Goal: Find specific fact: Find specific fact

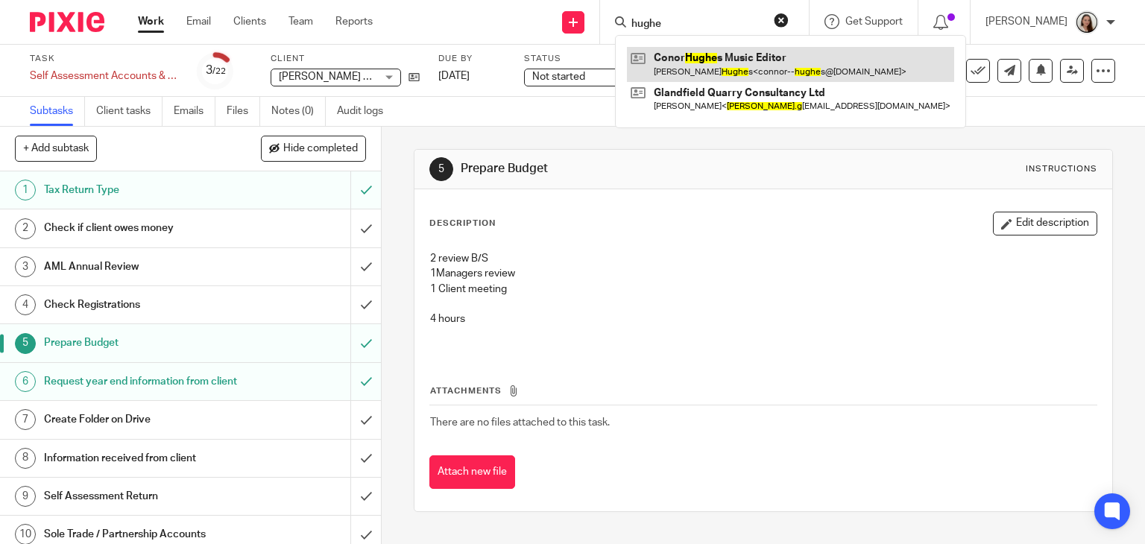
type input "hughe"
click at [704, 57] on link at bounding box center [790, 64] width 327 height 34
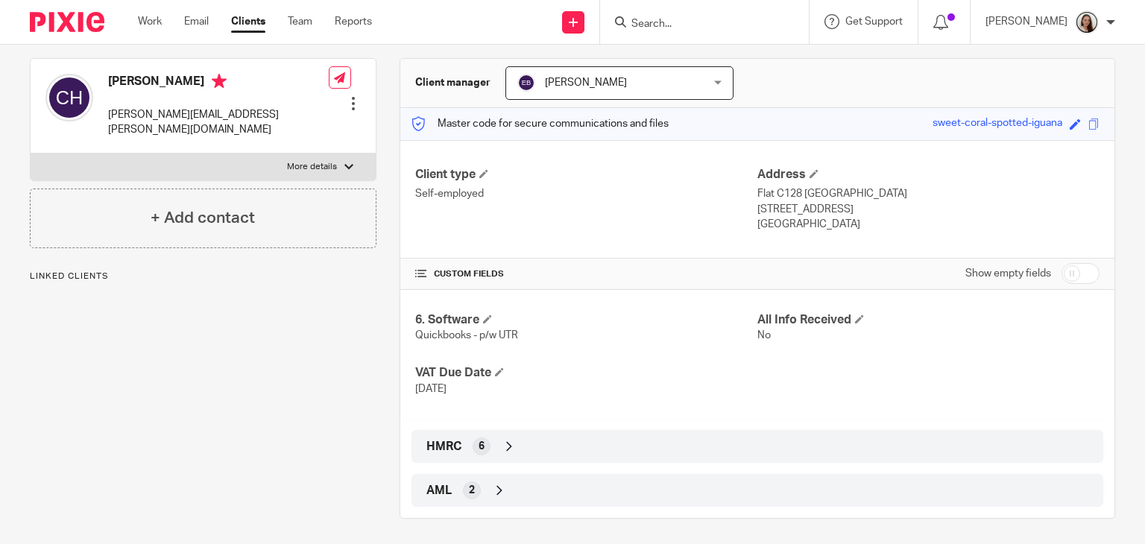
scroll to position [131, 0]
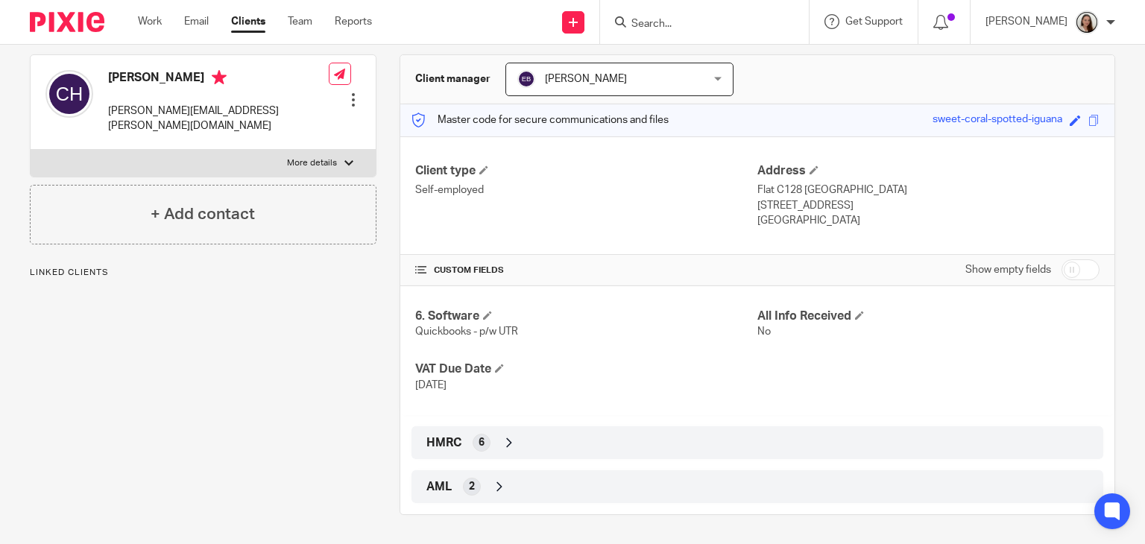
click at [496, 443] on div "HMRC 6" at bounding box center [757, 442] width 669 height 25
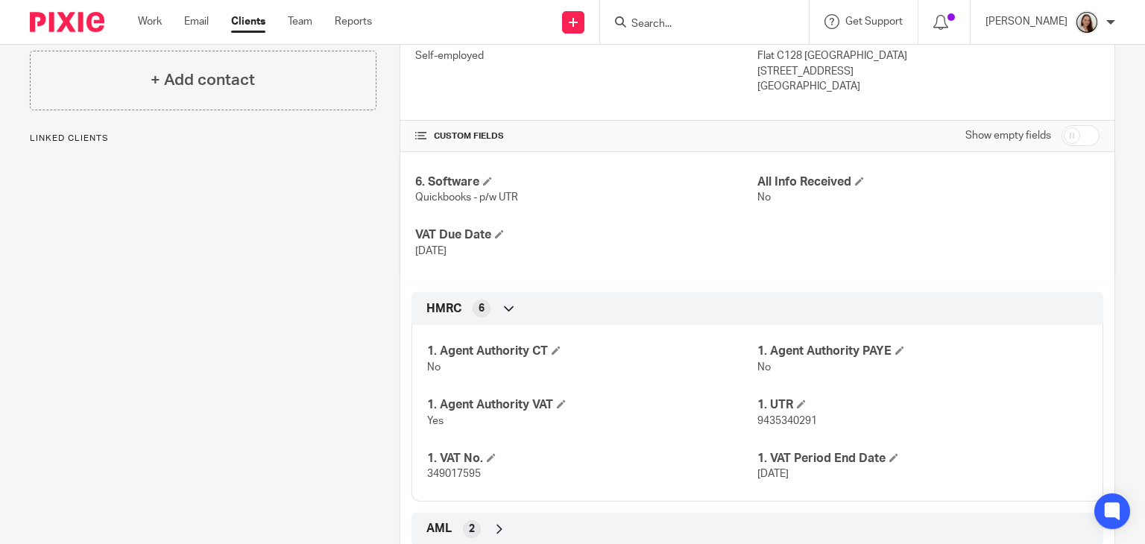
scroll to position [280, 0]
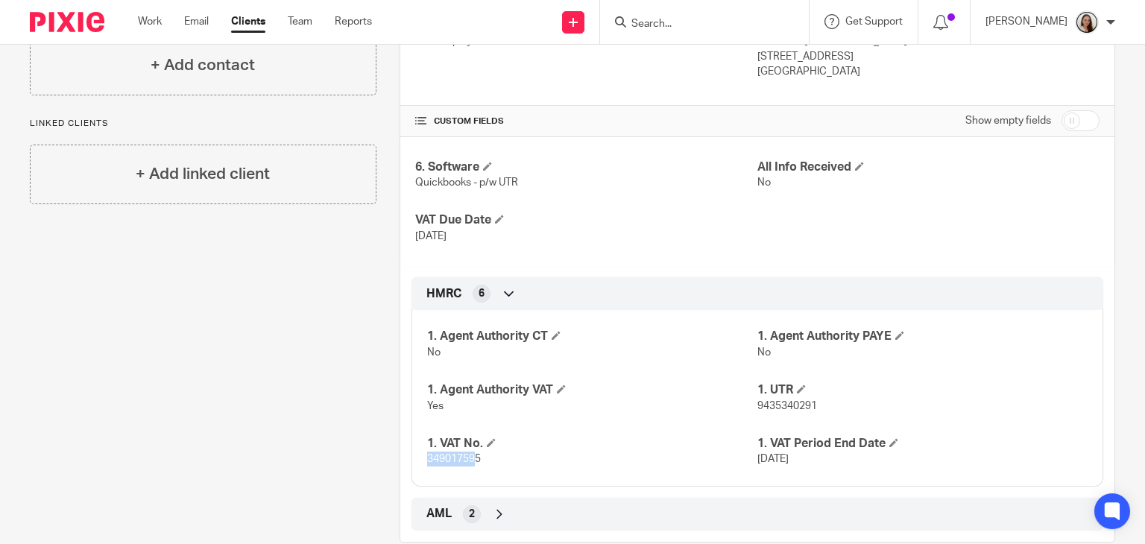
drag, startPoint x: 471, startPoint y: 461, endPoint x: 420, endPoint y: 459, distance: 50.7
click at [420, 459] on div "1. Agent Authority CT No 1. Agent Authority PAYE No 1. Agent Authority VAT Yes …" at bounding box center [757, 392] width 692 height 187
click at [420, 468] on div "1. Agent Authority CT No 1. Agent Authority PAYE No 1. Agent Authority VAT Yes …" at bounding box center [757, 392] width 692 height 187
drag, startPoint x: 422, startPoint y: 461, endPoint x: 474, endPoint y: 455, distance: 52.4
click at [474, 455] on div "1. Agent Authority CT No 1. Agent Authority PAYE No 1. Agent Authority VAT Yes …" at bounding box center [757, 392] width 692 height 187
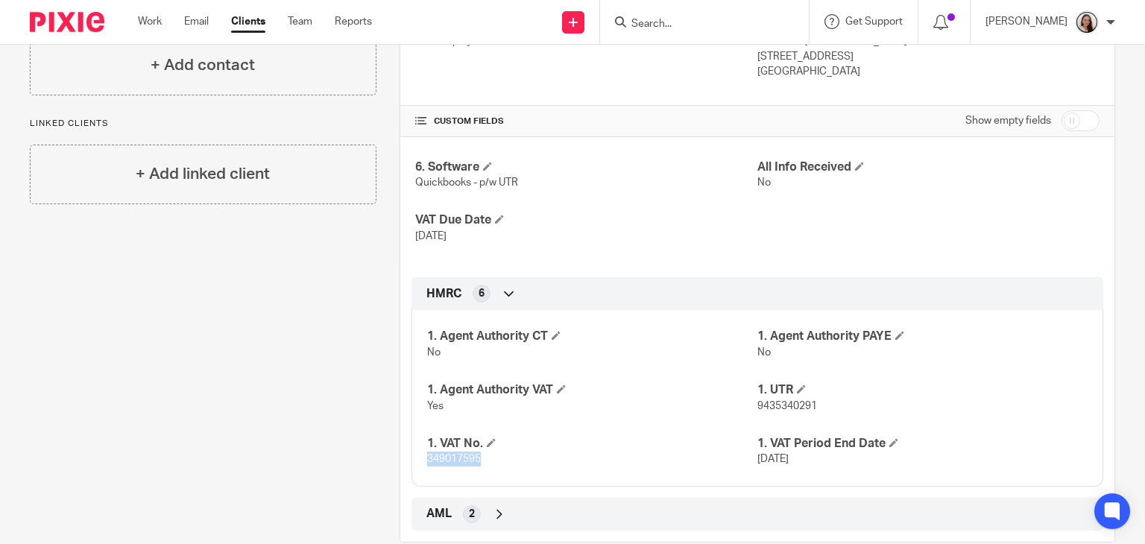
drag, startPoint x: 476, startPoint y: 461, endPoint x: 410, endPoint y: 468, distance: 66.0
click at [411, 468] on div "1. Agent Authority CT No 1. Agent Authority PAYE No 1. Agent Authority VAT Yes …" at bounding box center [757, 392] width 692 height 187
copy span "349017595"
